Goal: Task Accomplishment & Management: Manage account settings

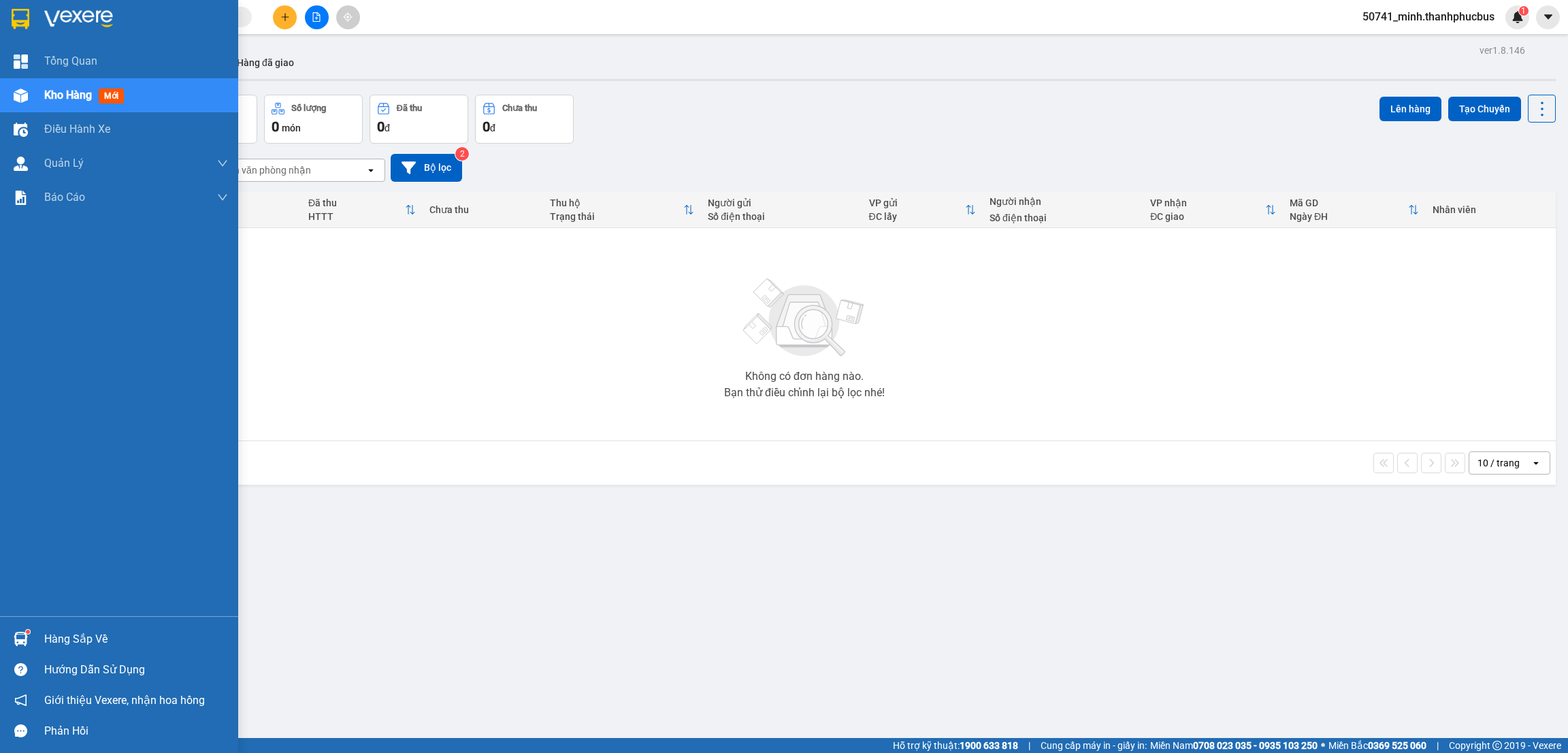
click at [47, 639] on div "Hàng sắp về" at bounding box center [136, 639] width 183 height 21
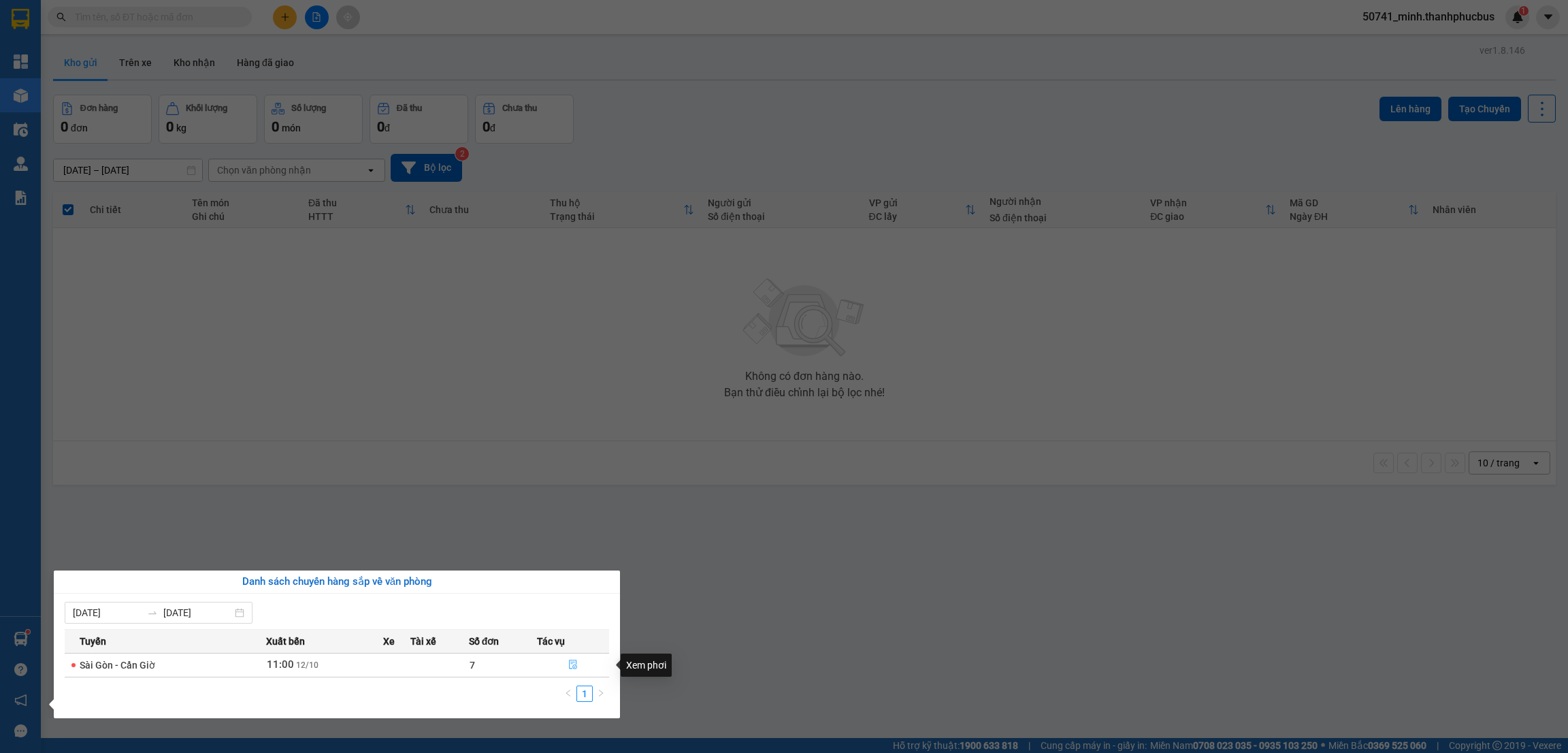
click at [570, 661] on icon "file-done" at bounding box center [574, 665] width 10 height 10
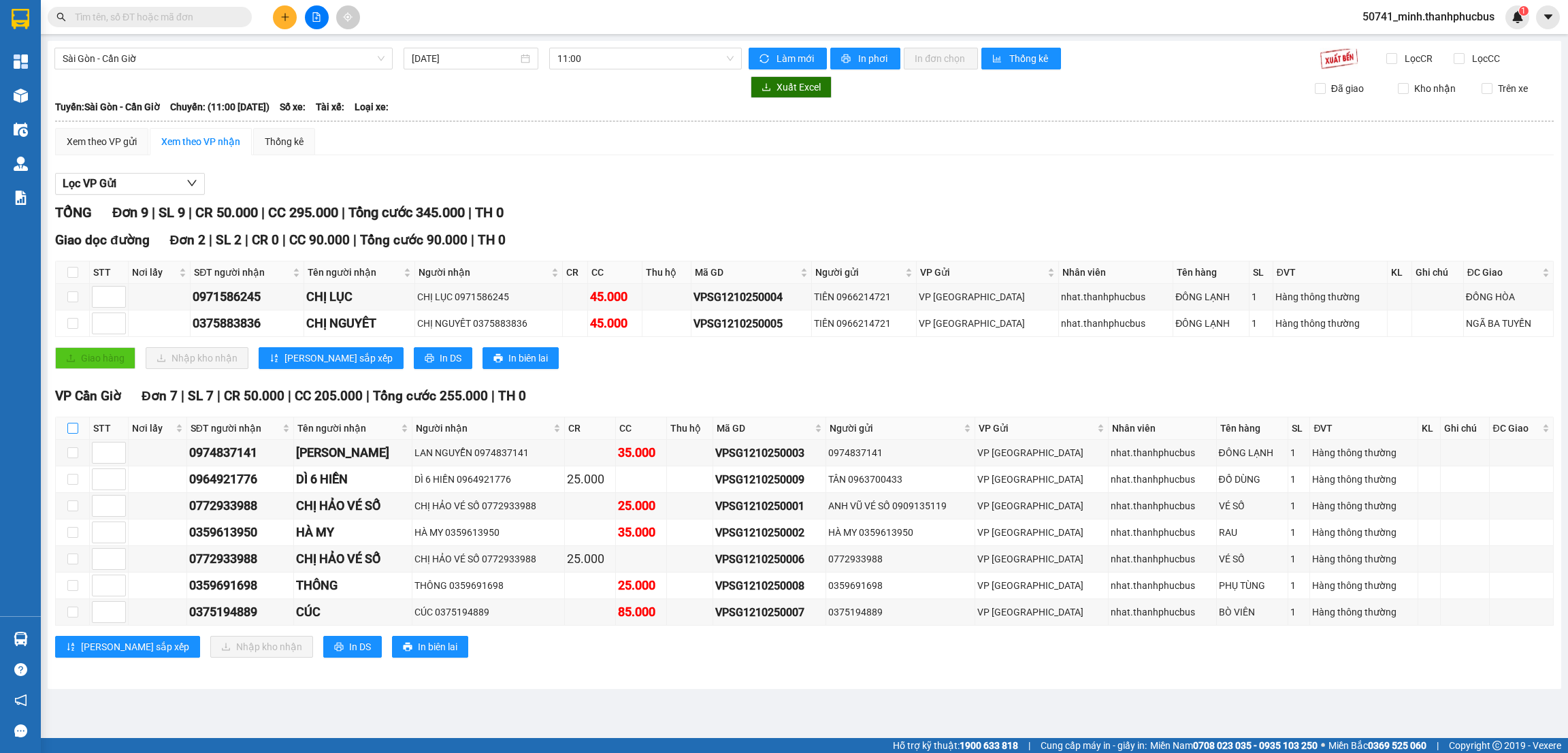
click at [71, 429] on input "checkbox" at bounding box center [73, 427] width 11 height 11
checkbox input "true"
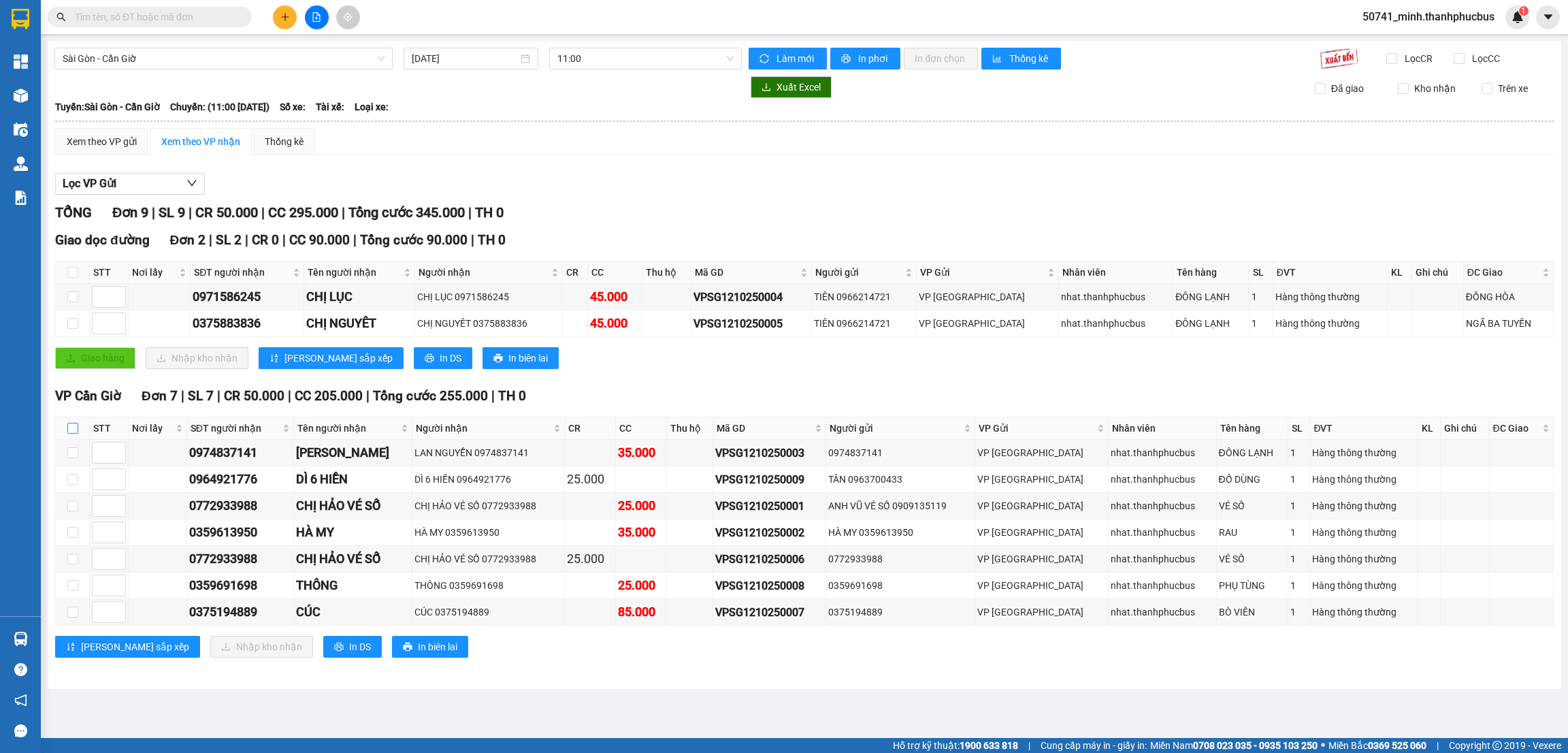
checkbox input "true"
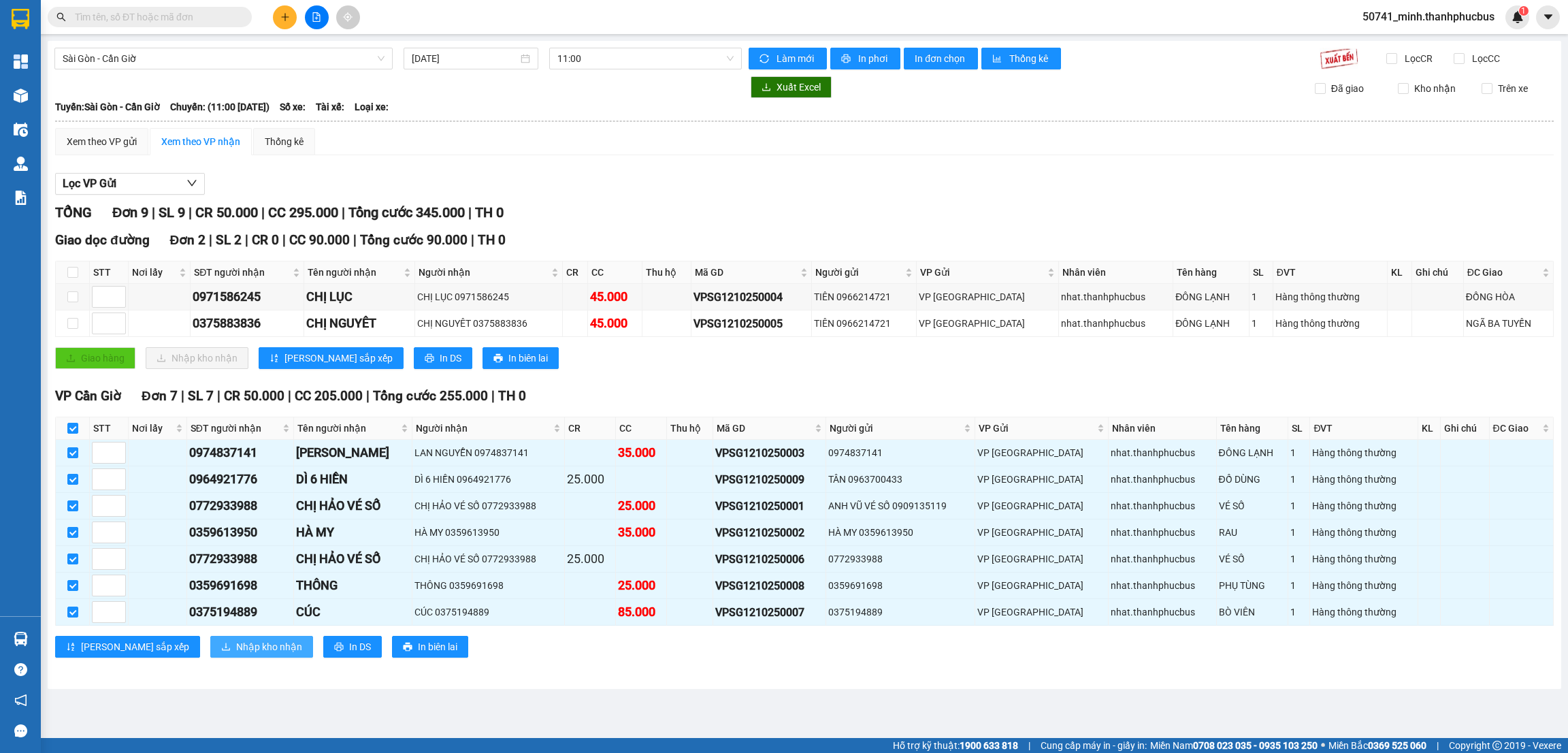
click at [236, 651] on span "Nhập kho nhận" at bounding box center [269, 646] width 66 height 15
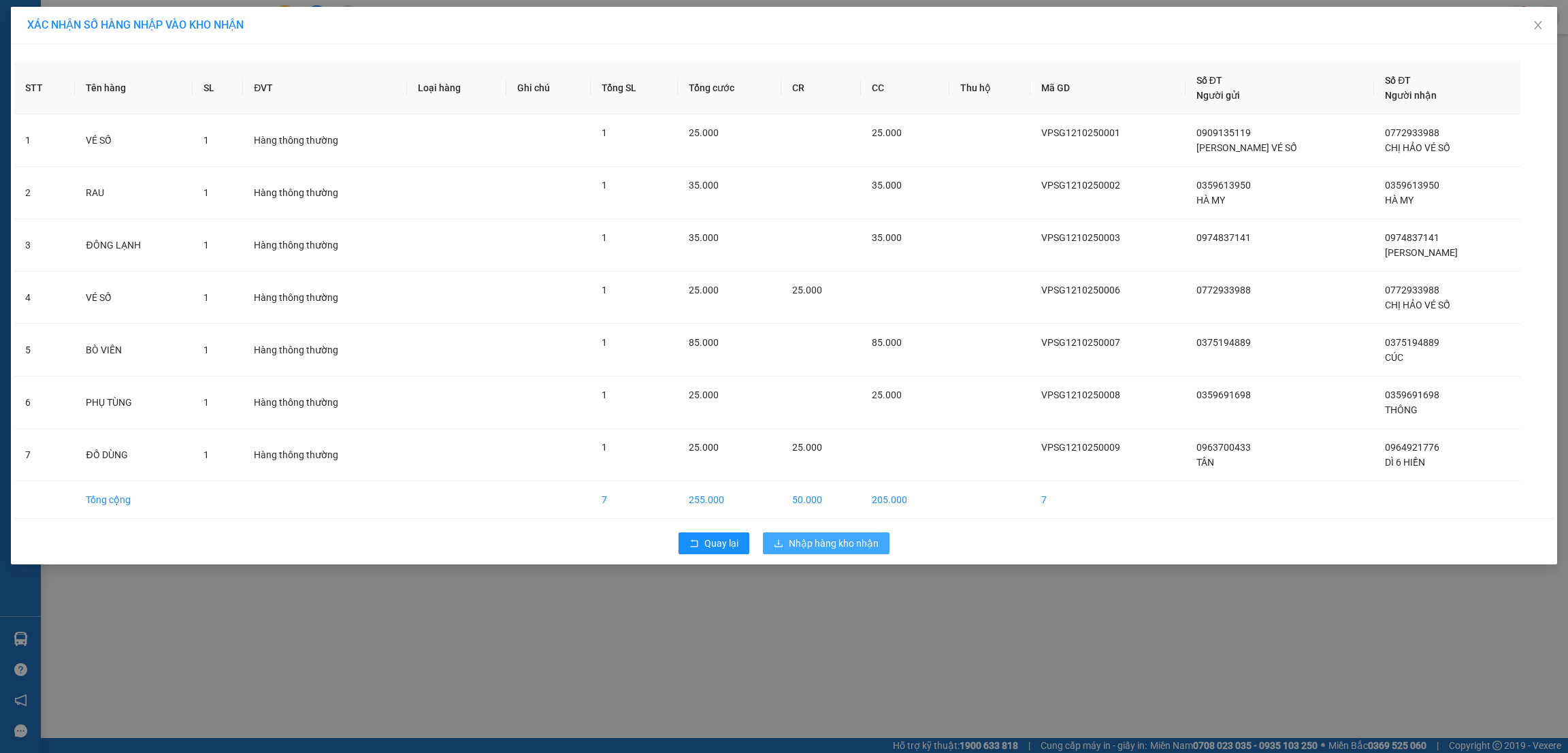
click at [835, 542] on span "Nhập hàng kho nhận" at bounding box center [833, 543] width 90 height 15
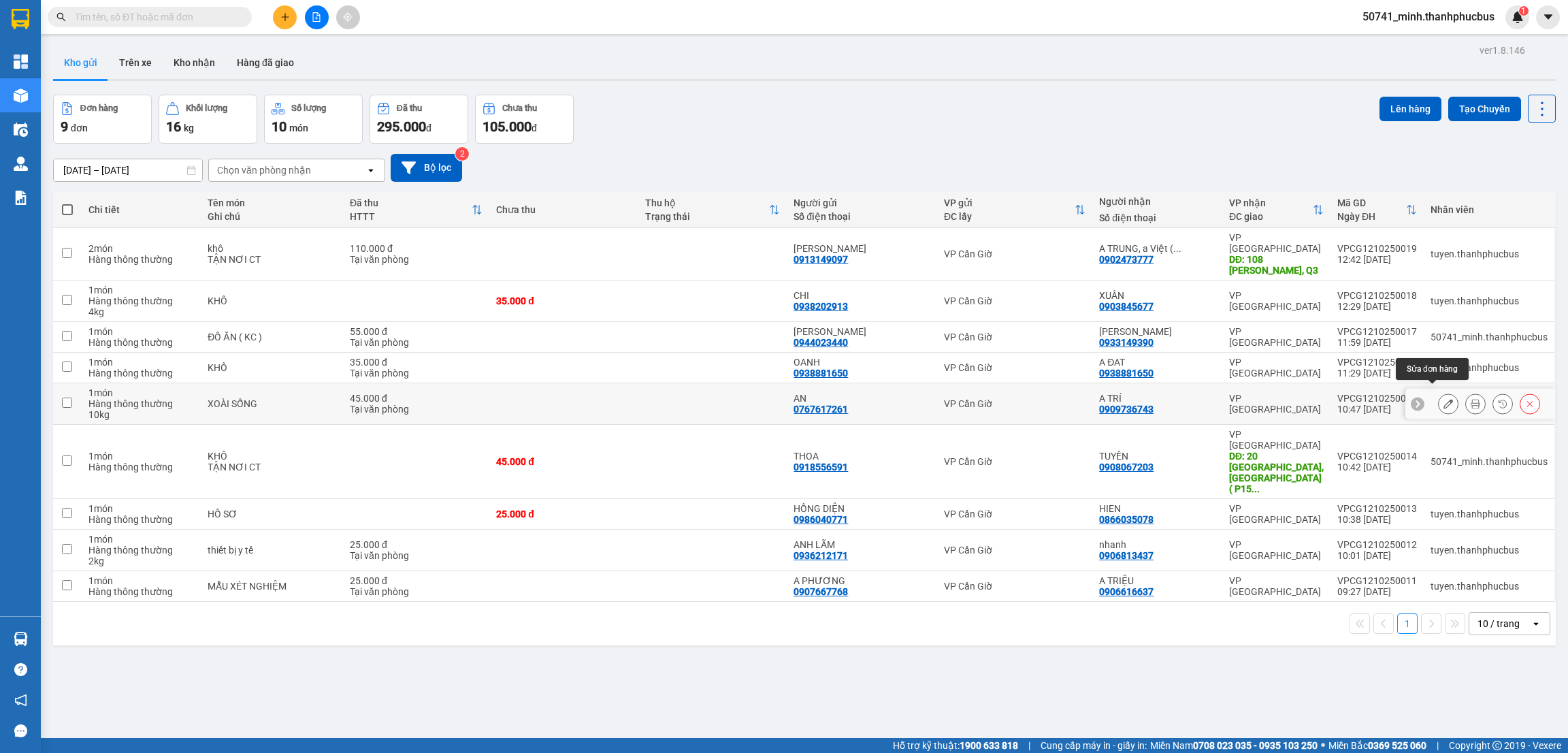
click at [1444, 399] on icon at bounding box center [1449, 404] width 10 height 10
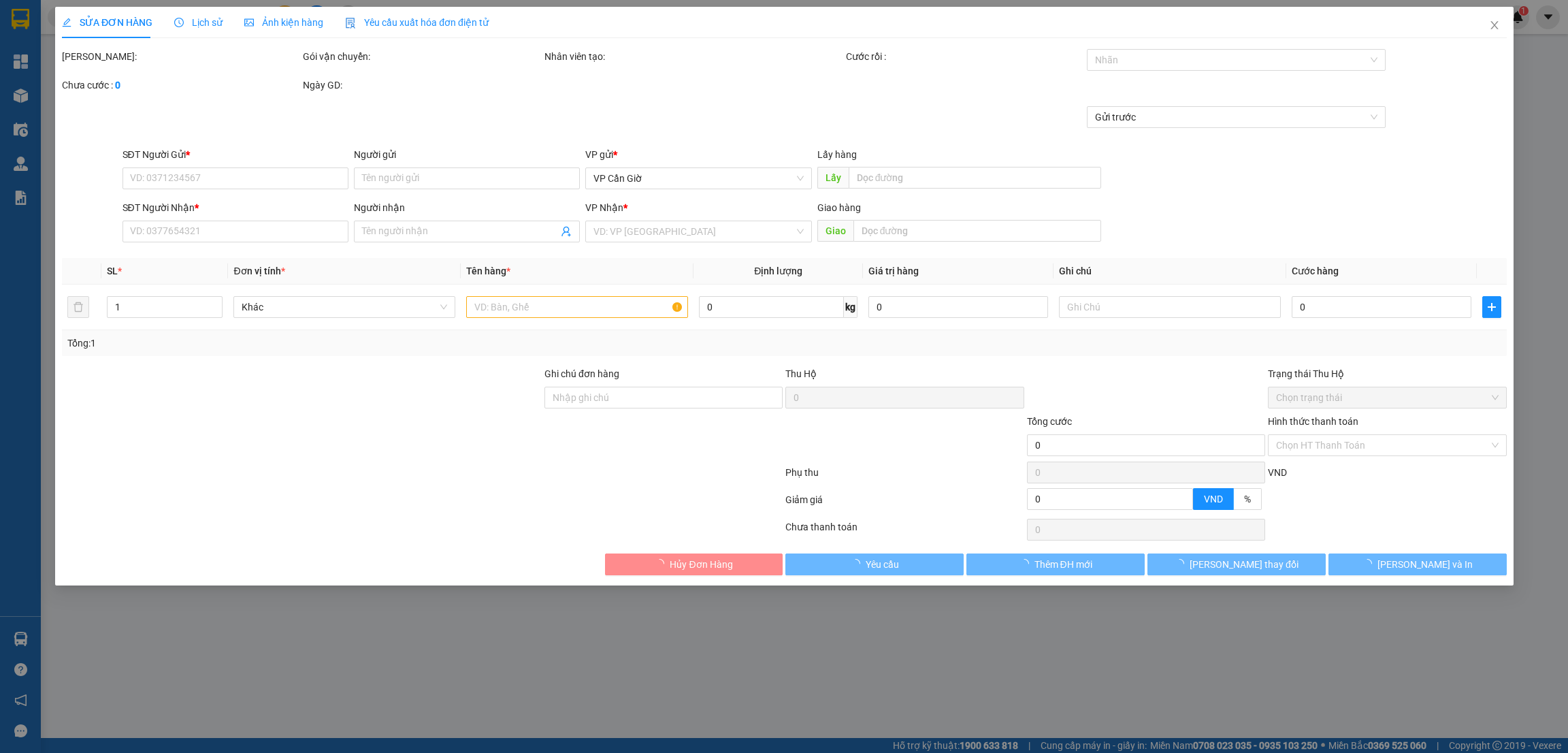
type input "0767617261"
type input "AN"
type input "0909736743"
type input "A TRÍ"
type input "45.000"
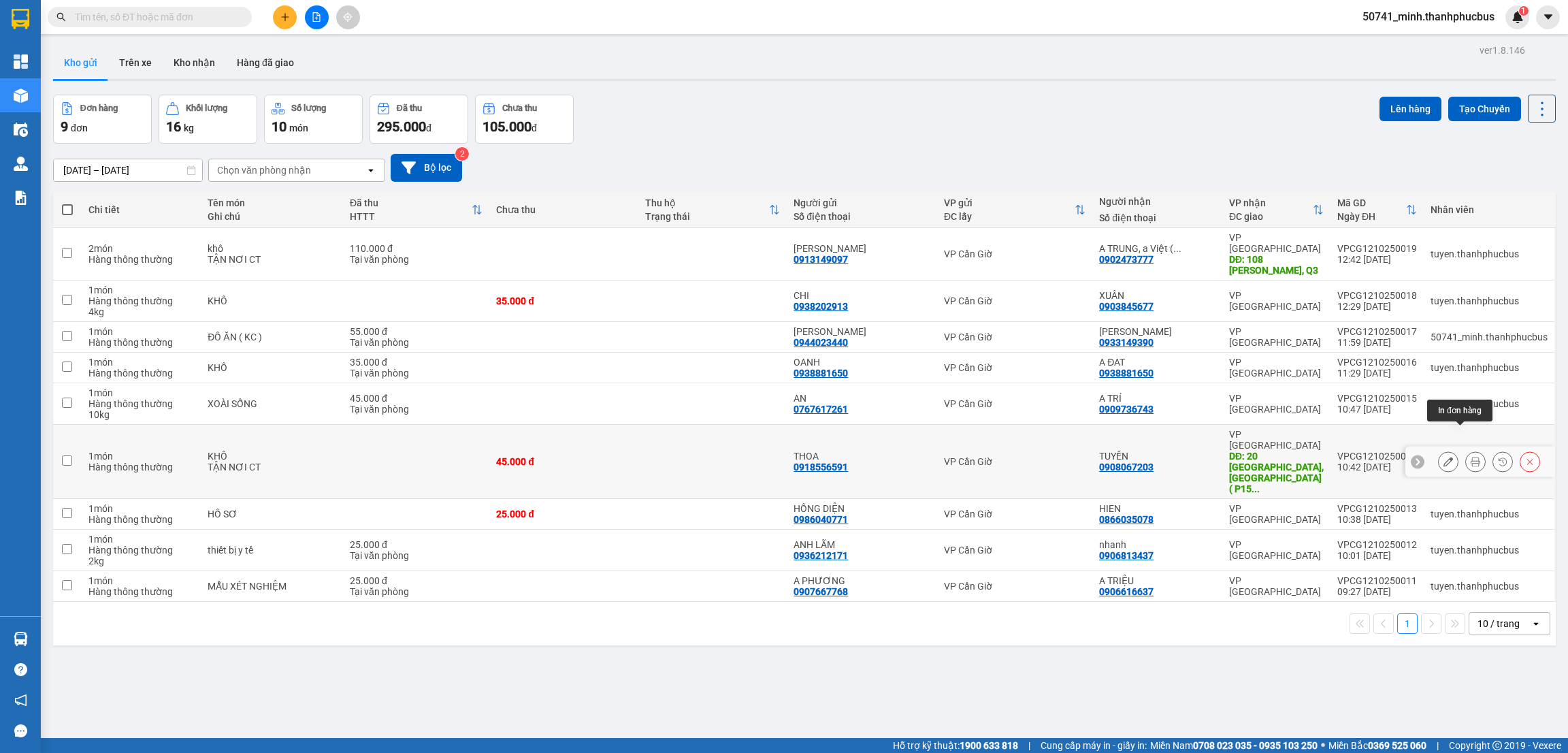
click at [1471, 457] on icon at bounding box center [1476, 462] width 10 height 10
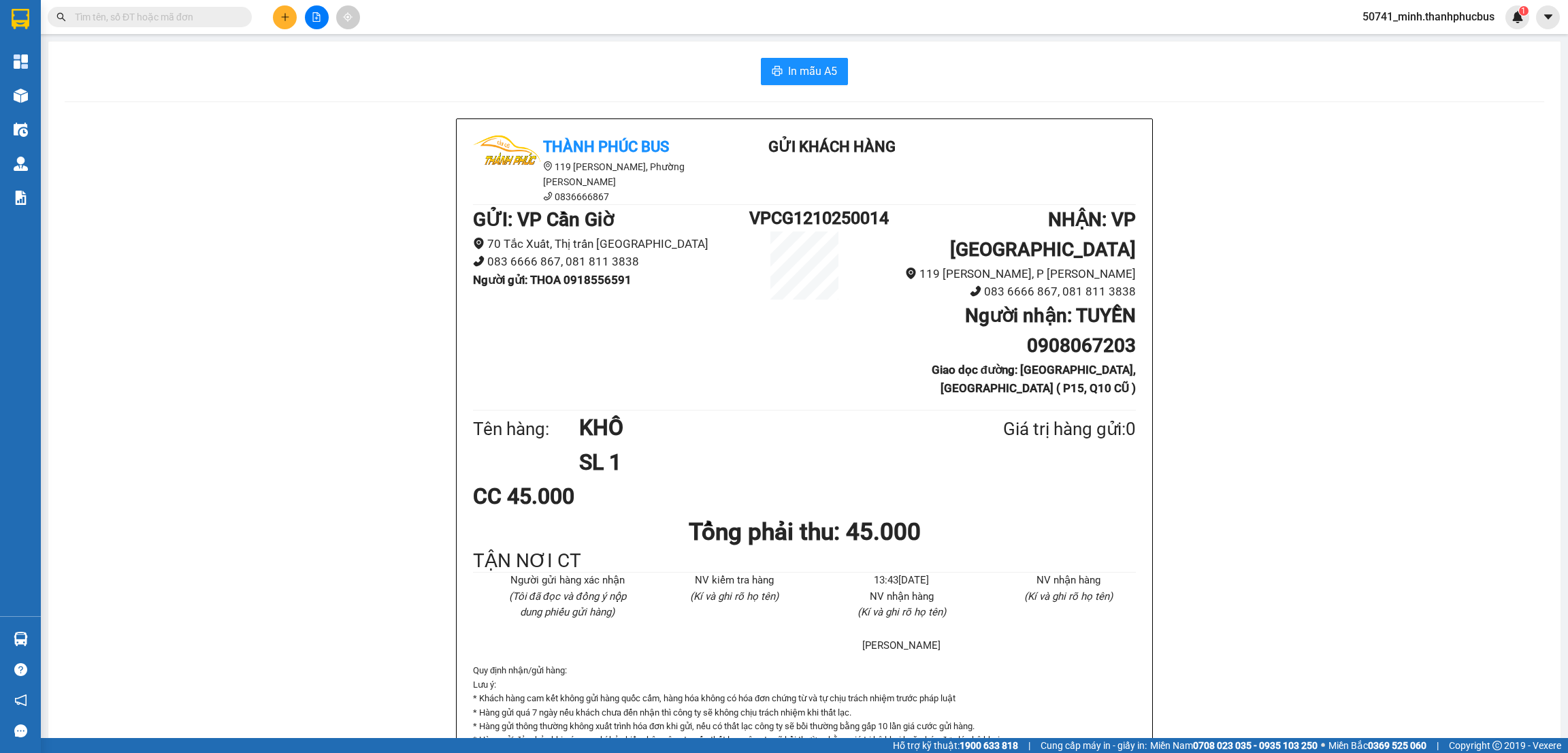
click at [1270, 307] on div "Thành Phúc Bus 119 Nguyễn Cư Trinh, Phường Nguyễn Cư Trinh 0836666867 Gửi khách…" at bounding box center [804, 479] width 1480 height 721
click at [224, 268] on div "Thành Phúc Bus 119 Nguyễn Cư Trinh, Phường Nguyễn Cư Trinh 0836666867 Gửi khách…" at bounding box center [804, 479] width 1480 height 721
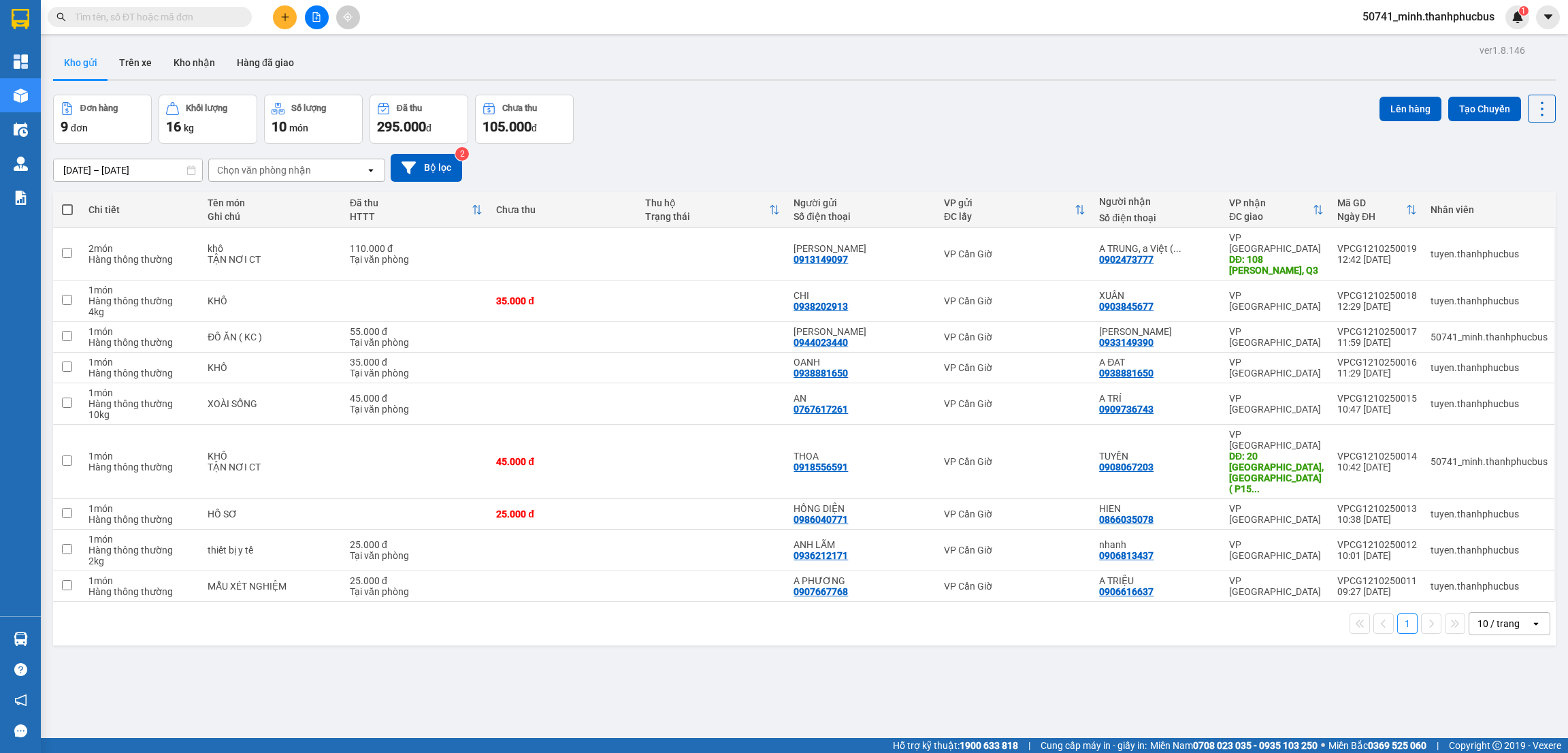
click at [68, 209] on span at bounding box center [67, 209] width 11 height 11
click at [68, 203] on input "checkbox" at bounding box center [68, 203] width 0 height 0
checkbox input "true"
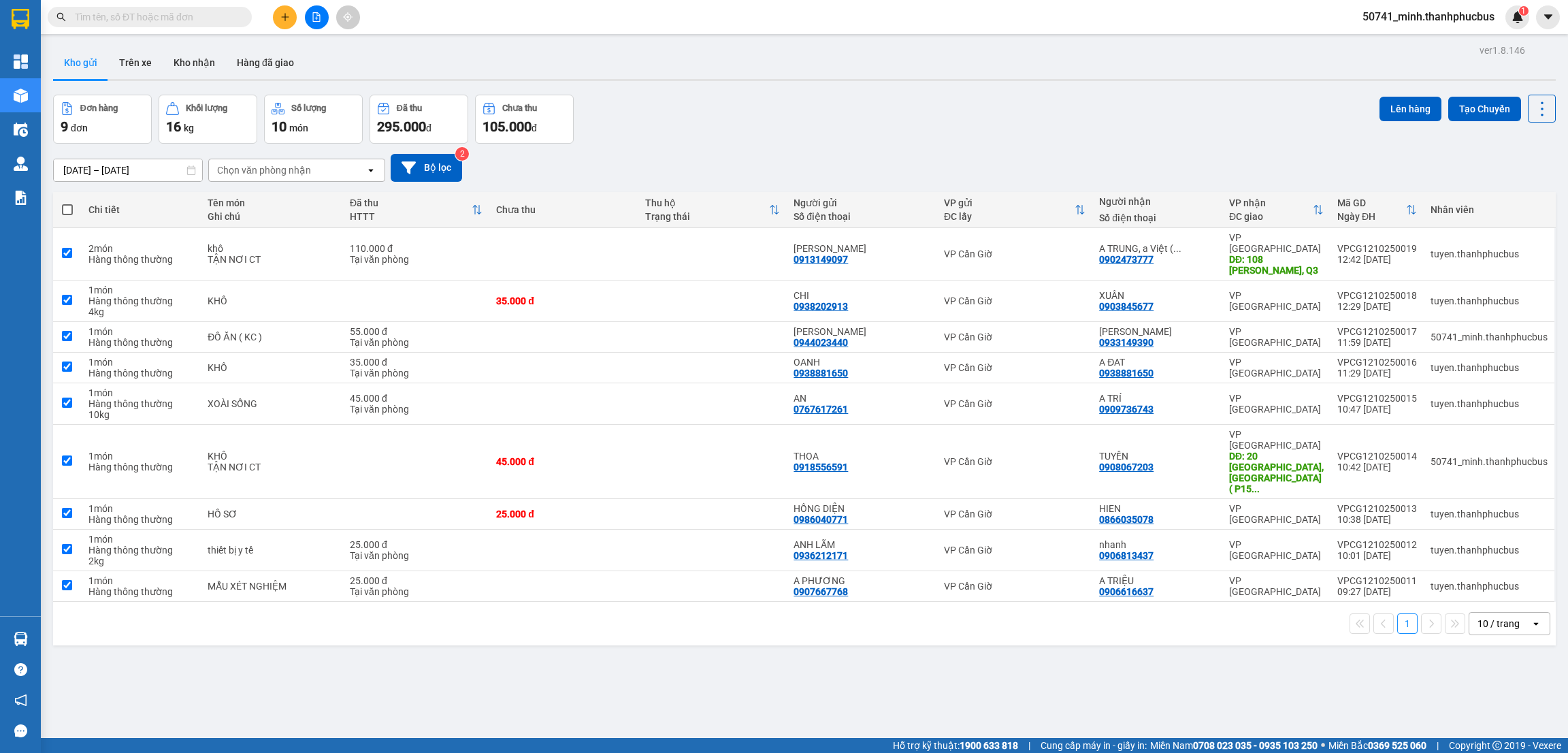
checkbox input "true"
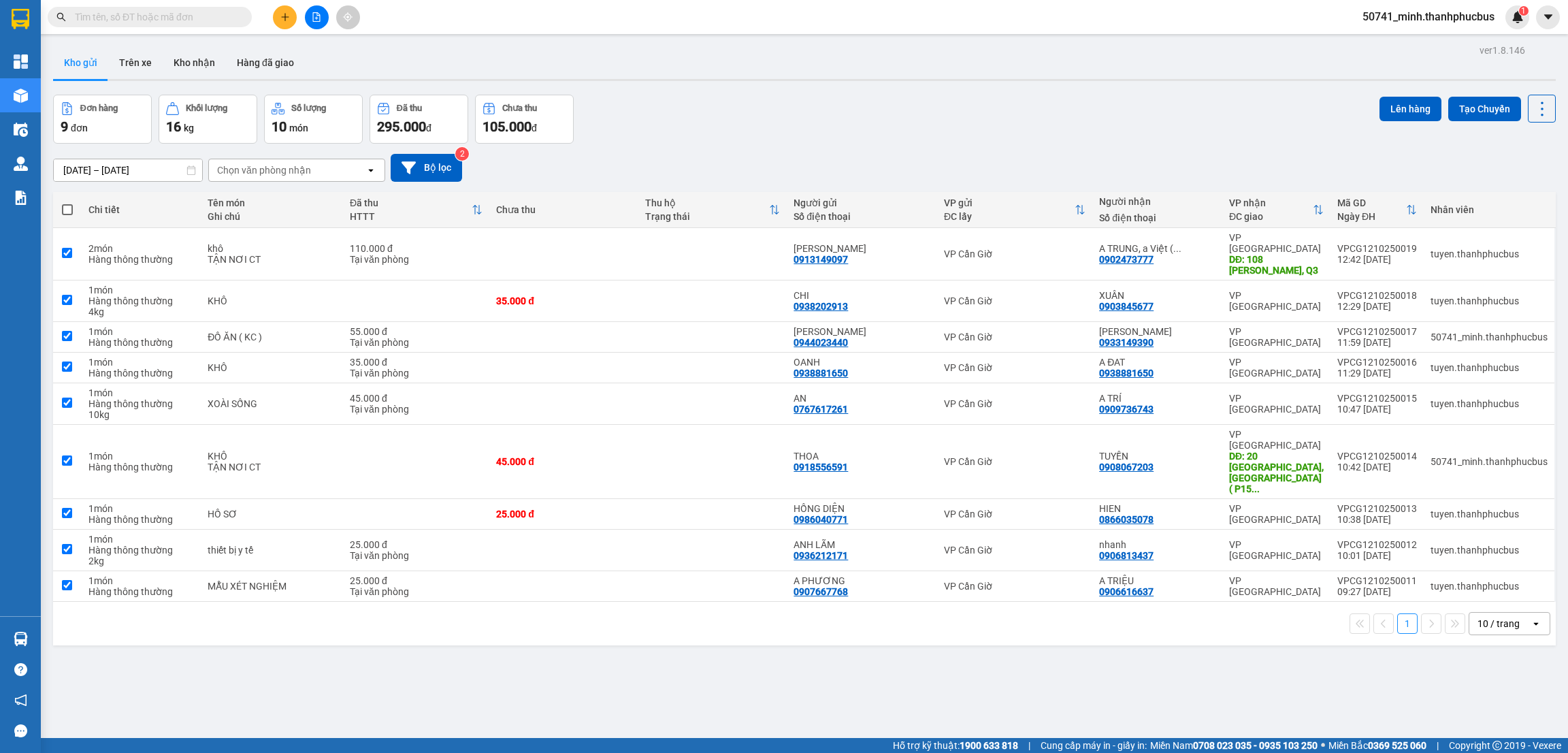
checkbox input "true"
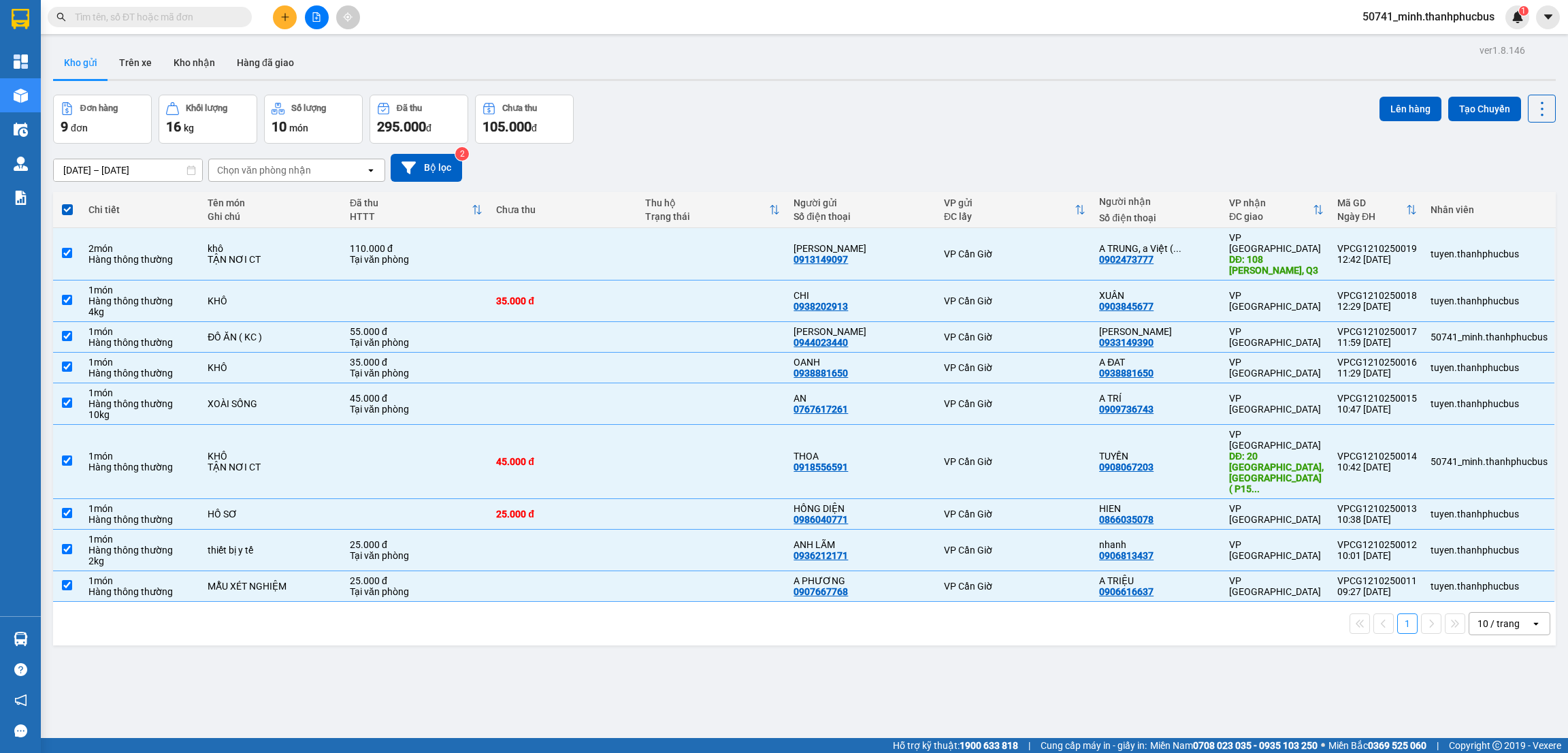
click at [1381, 104] on button "Lên hàng" at bounding box center [1410, 109] width 62 height 25
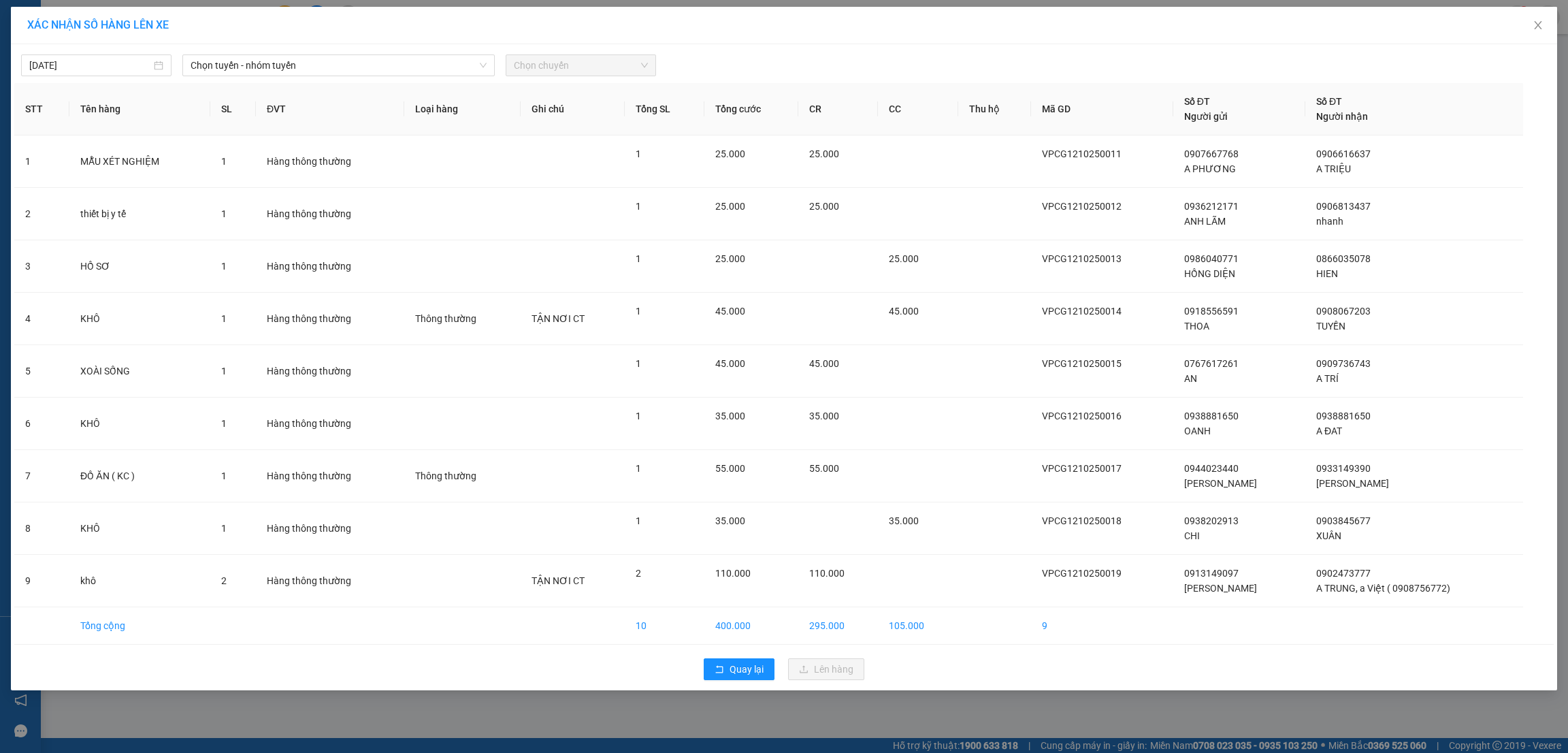
click at [326, 71] on span "Chọn tuyến - nhóm tuyến" at bounding box center [339, 65] width 296 height 21
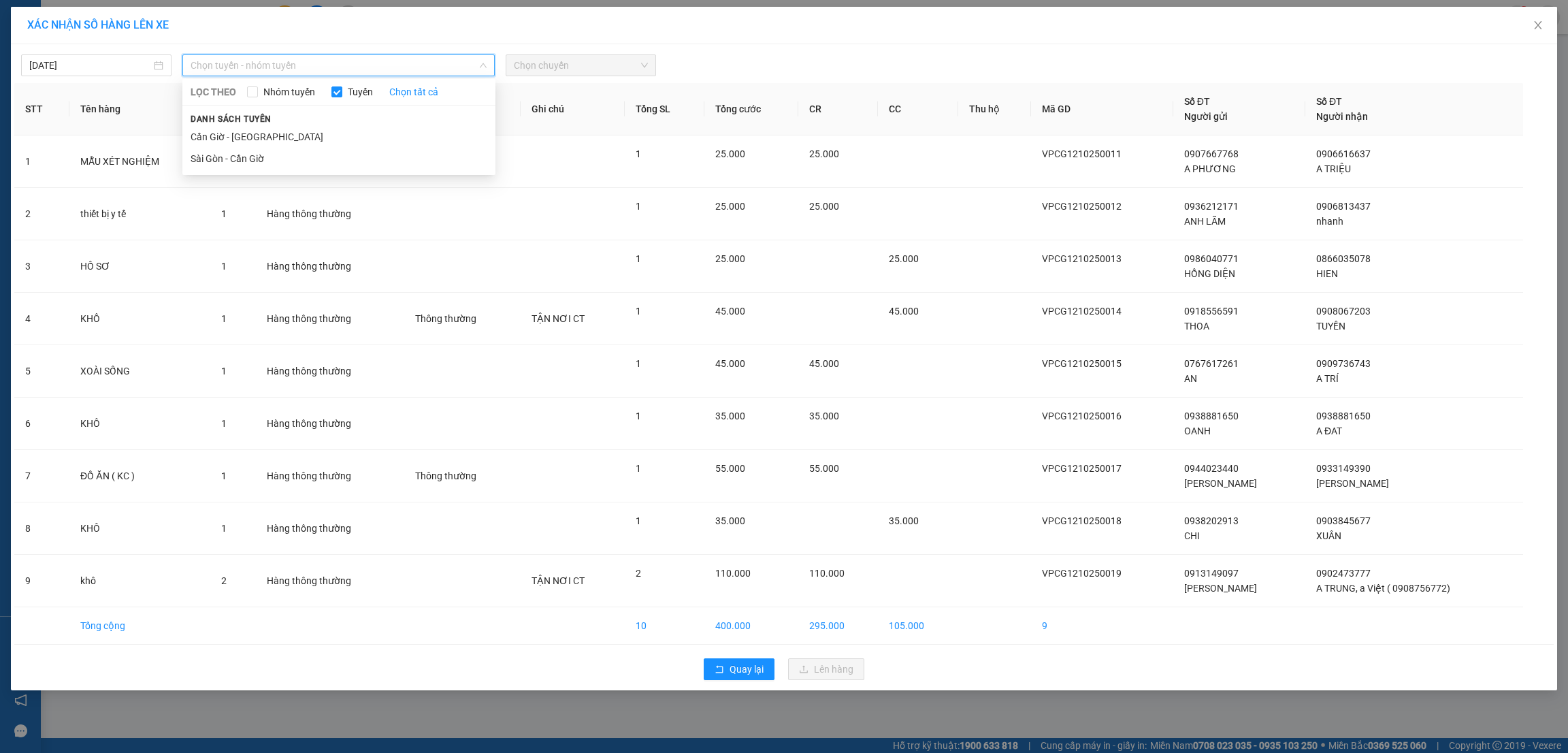
drag, startPoint x: 235, startPoint y: 141, endPoint x: 518, endPoint y: 106, distance: 285.2
click at [236, 141] on li "Cần Giờ - Sài Gòn" at bounding box center [339, 136] width 313 height 21
click at [584, 74] on span "Chọn chuyến" at bounding box center [581, 65] width 134 height 21
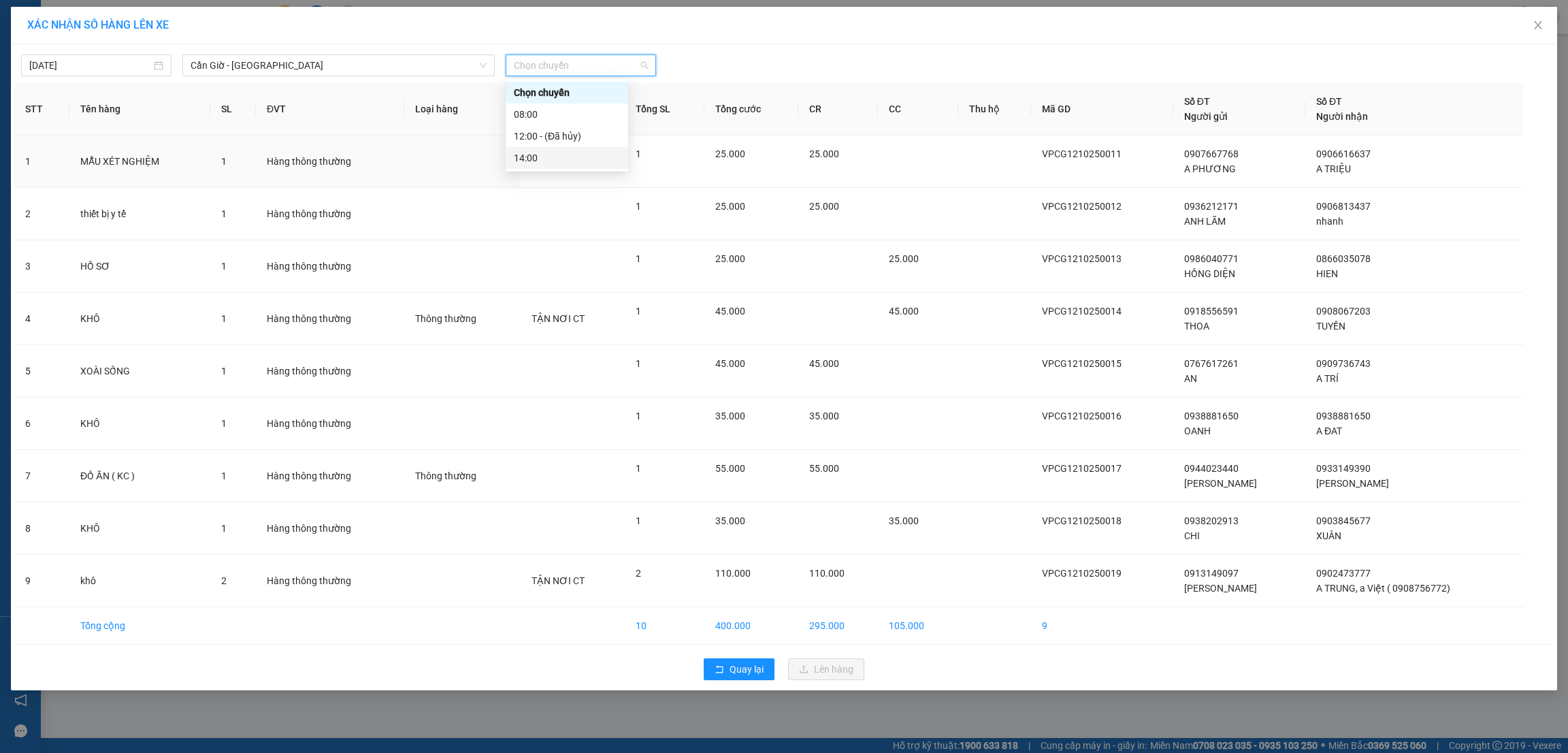
click at [529, 152] on div "14:00" at bounding box center [567, 158] width 106 height 15
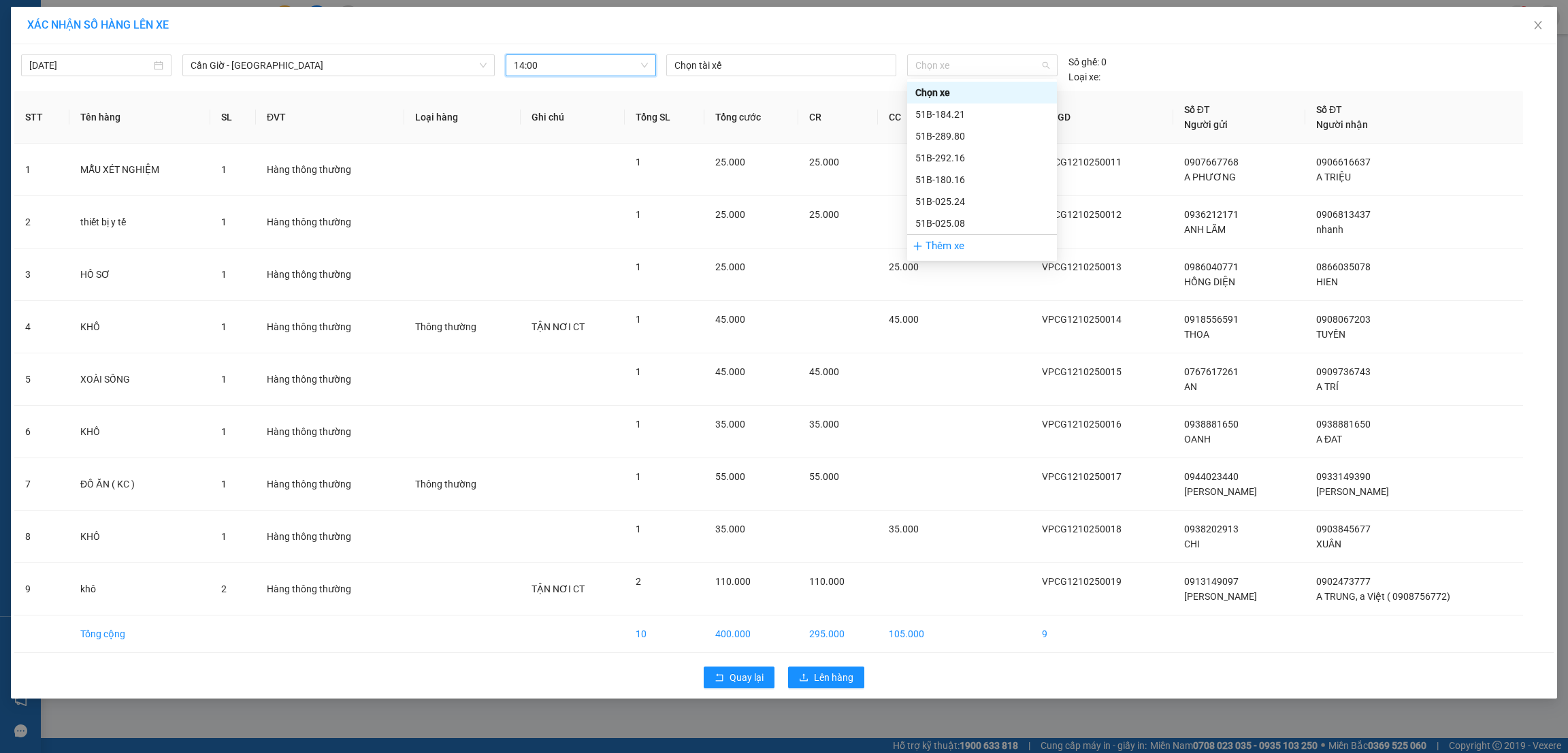
click at [959, 65] on span "Chọn xe" at bounding box center [982, 65] width 133 height 21
click at [947, 176] on div "51B-180.16" at bounding box center [982, 179] width 133 height 15
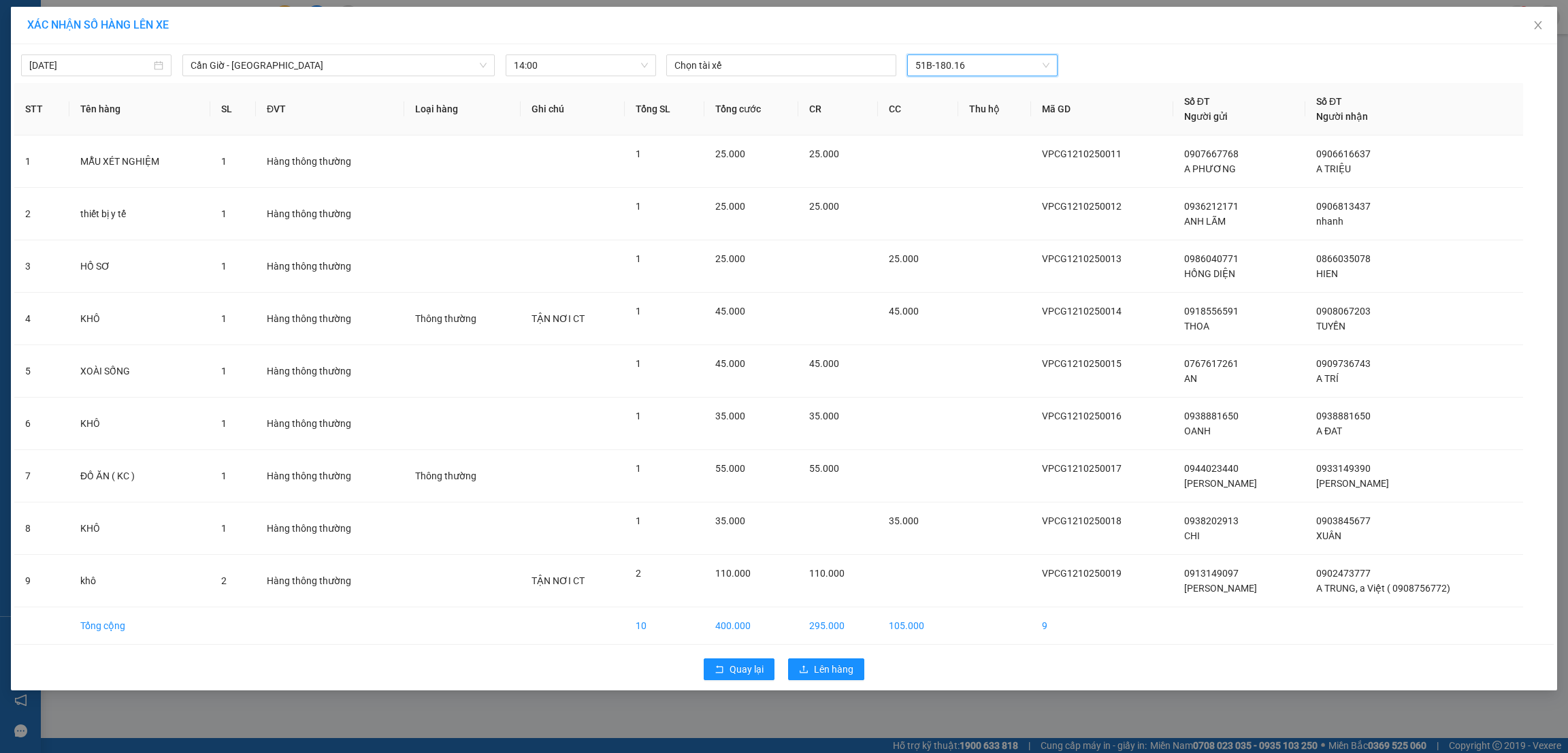
click at [797, 59] on div at bounding box center [781, 65] width 223 height 17
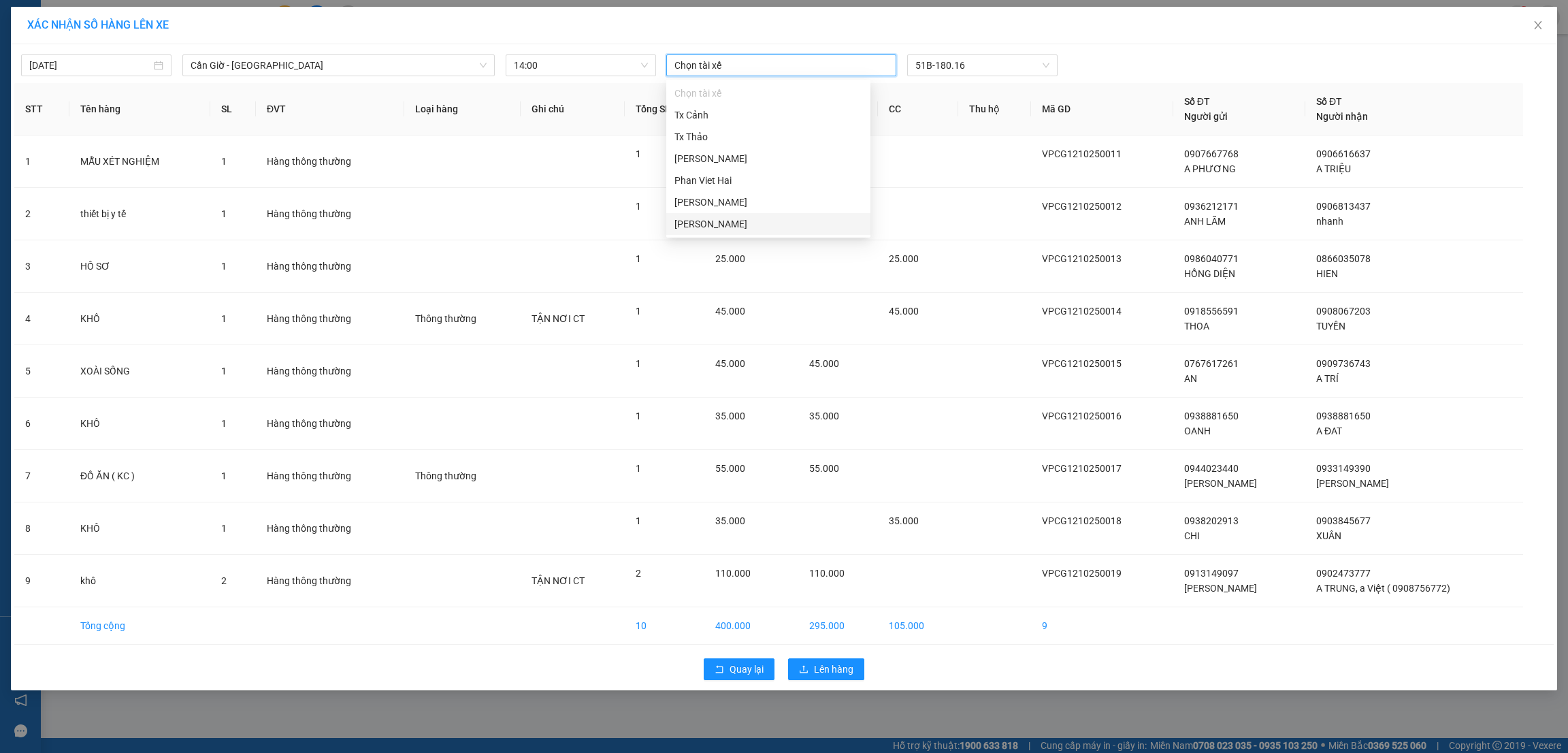
click at [704, 228] on div "Lê Văn Hòa" at bounding box center [768, 224] width 188 height 15
click at [827, 666] on span "Lên hàng" at bounding box center [834, 670] width 40 height 15
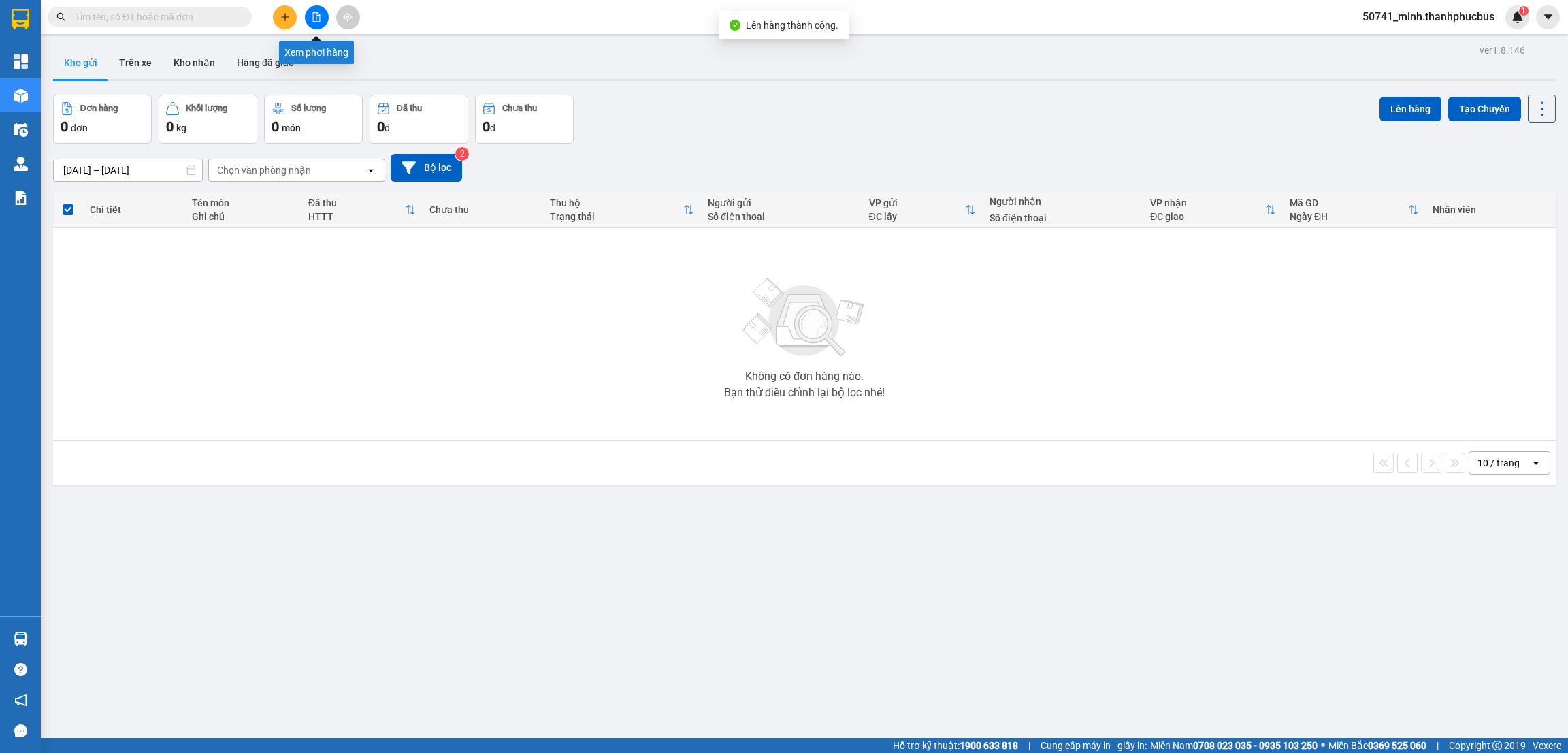
click at [312, 16] on icon "file-add" at bounding box center [317, 17] width 10 height 10
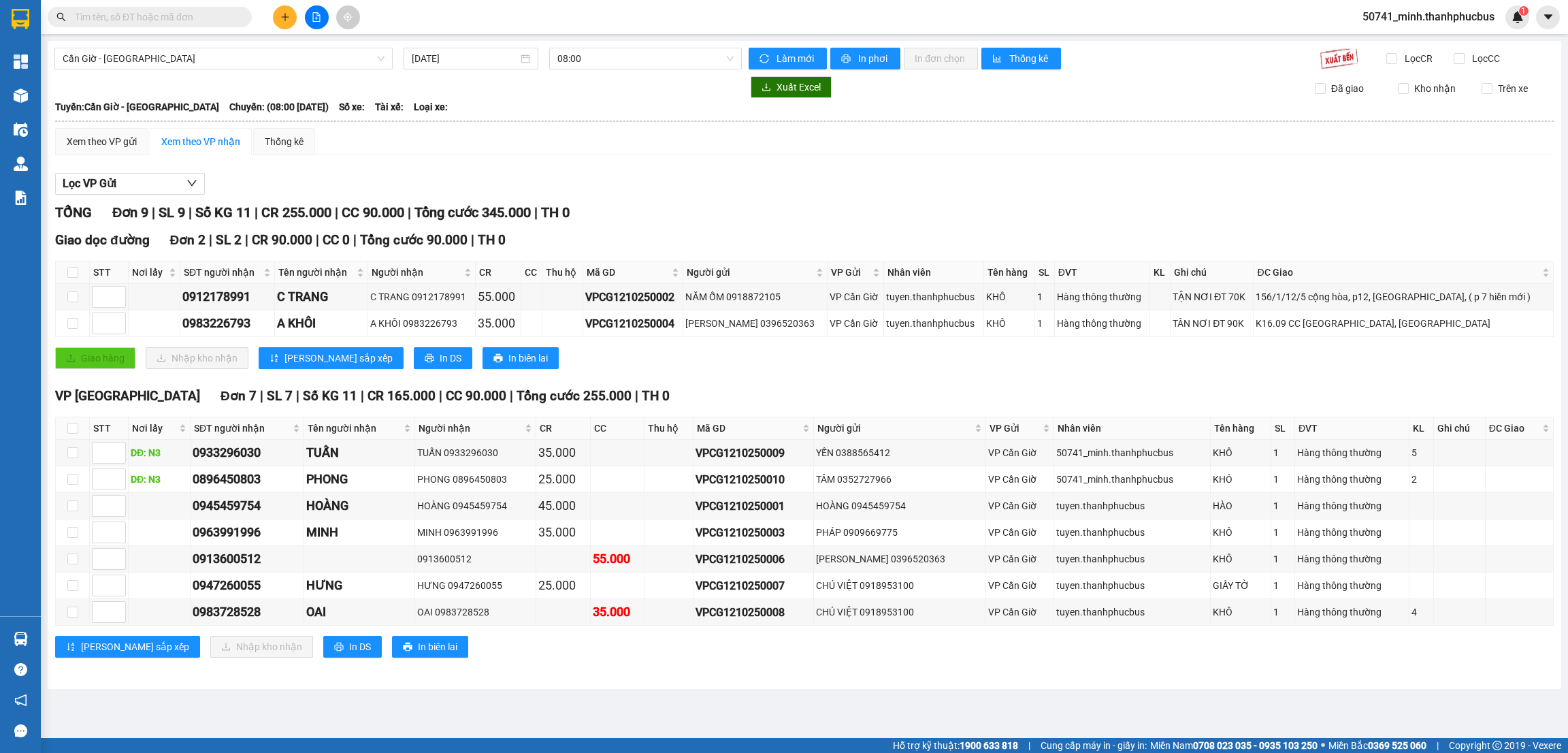
click at [635, 59] on span "08:00" at bounding box center [645, 58] width 176 height 21
click at [587, 149] on div "14:00 - 51B-180.16" at bounding box center [610, 151] width 106 height 15
